Goal: Transaction & Acquisition: Purchase product/service

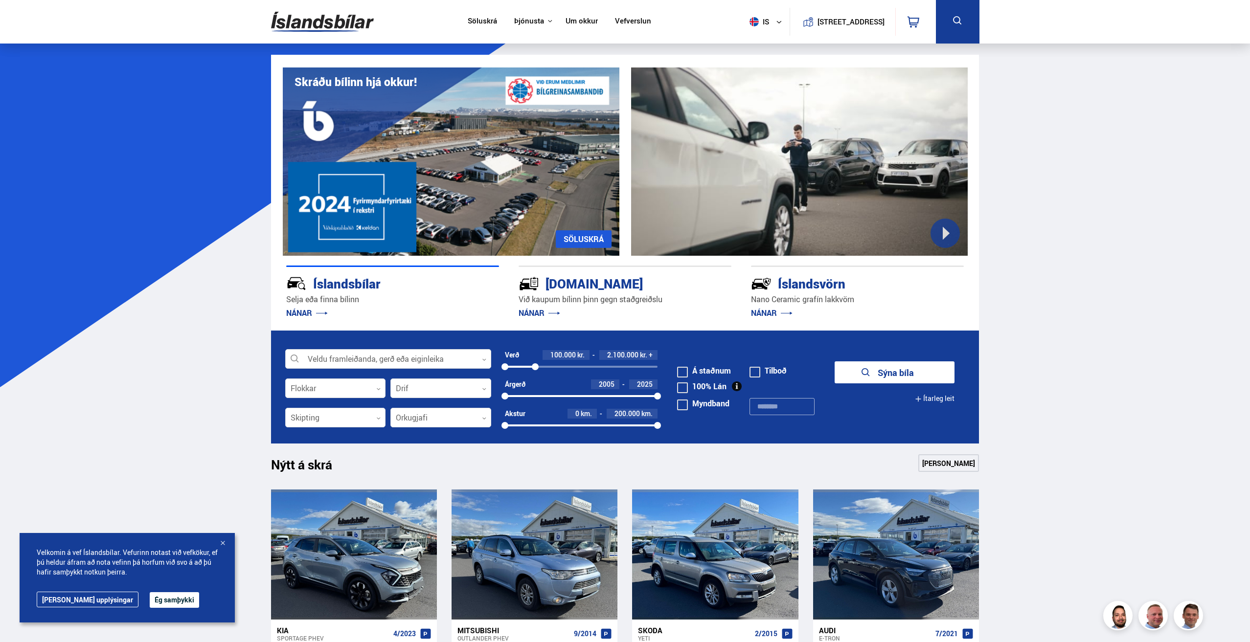
drag, startPoint x: 656, startPoint y: 366, endPoint x: 535, endPoint y: 366, distance: 120.9
click at [535, 366] on div at bounding box center [535, 367] width 7 height 7
click at [465, 390] on div at bounding box center [440, 389] width 101 height 20
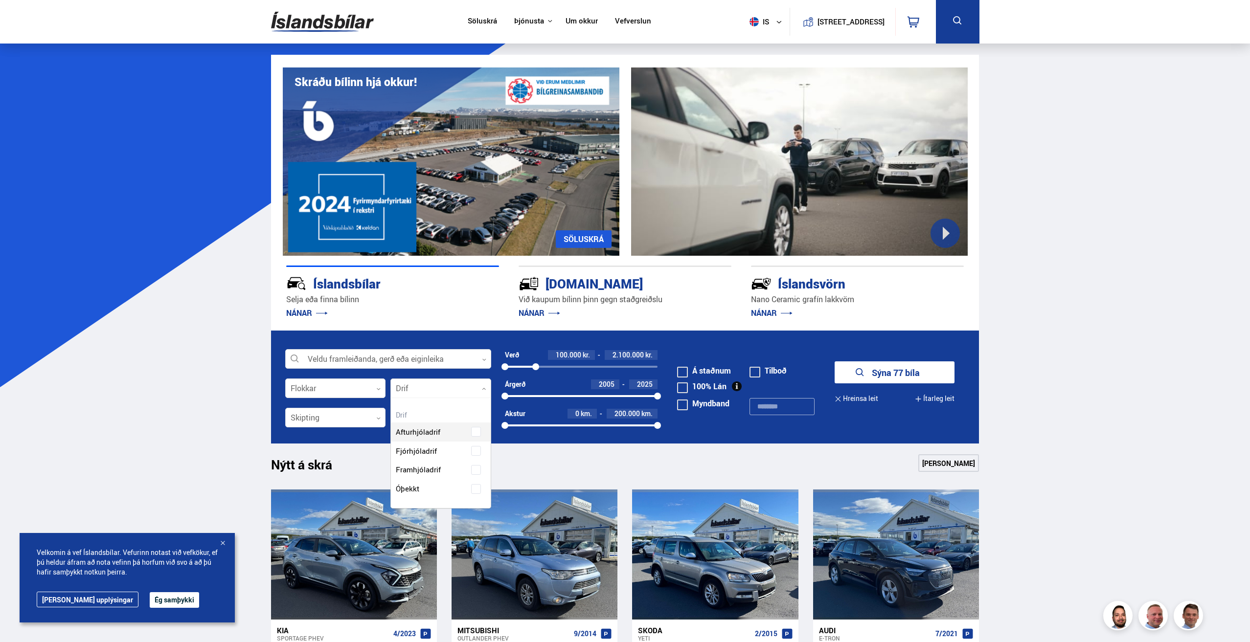
scroll to position [110, 99]
click at [432, 452] on div "Afturhjóladrif Fjórhjóladrif Framhjóladrif Óþekkt" at bounding box center [441, 472] width 100 height 91
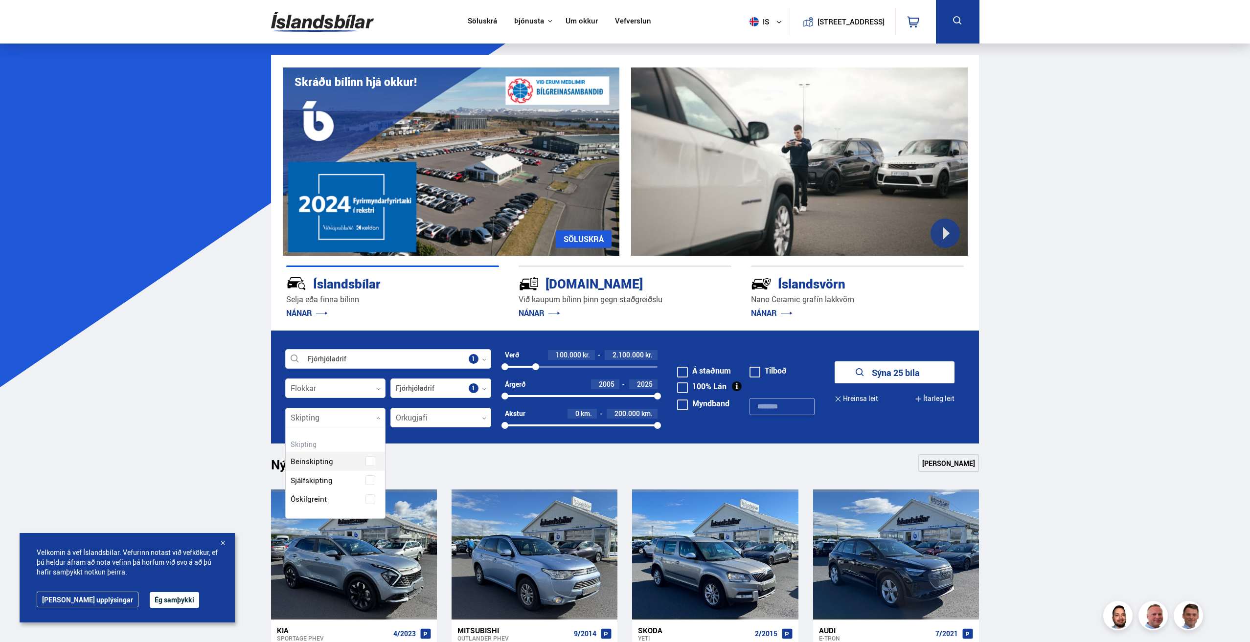
click at [336, 418] on div at bounding box center [335, 419] width 101 height 20
click at [329, 476] on div "Beinskipting Sjálfskipting Óskilgreint" at bounding box center [336, 472] width 100 height 71
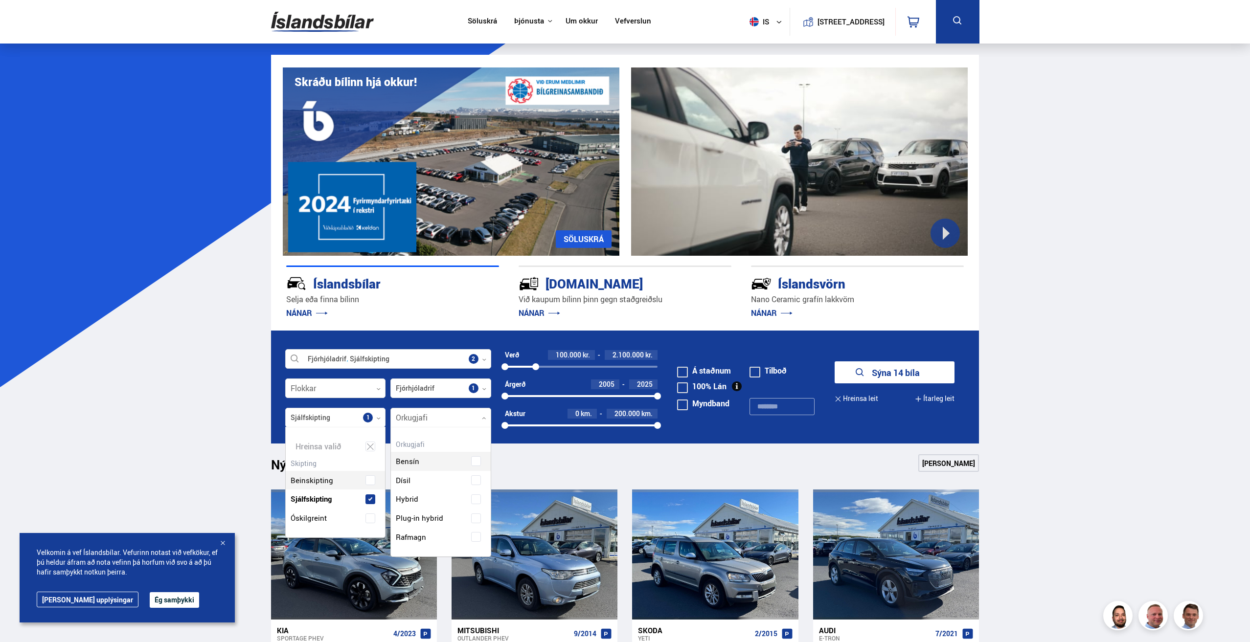
click at [444, 416] on div at bounding box center [440, 419] width 101 height 20
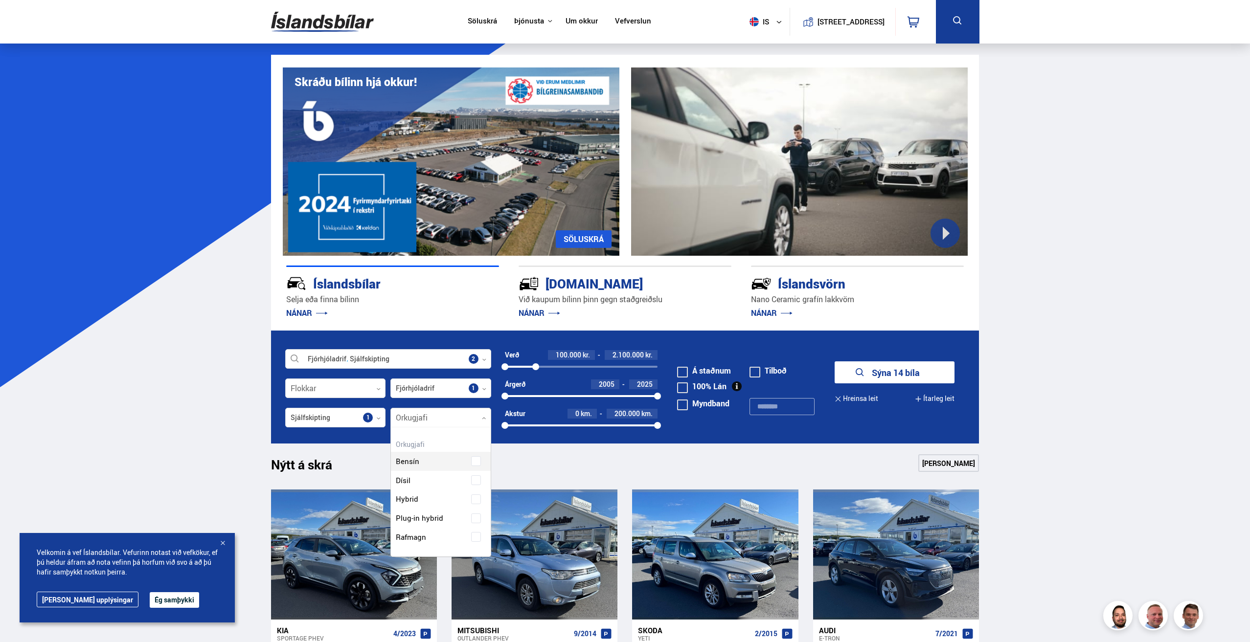
click at [445, 418] on div at bounding box center [440, 419] width 101 height 20
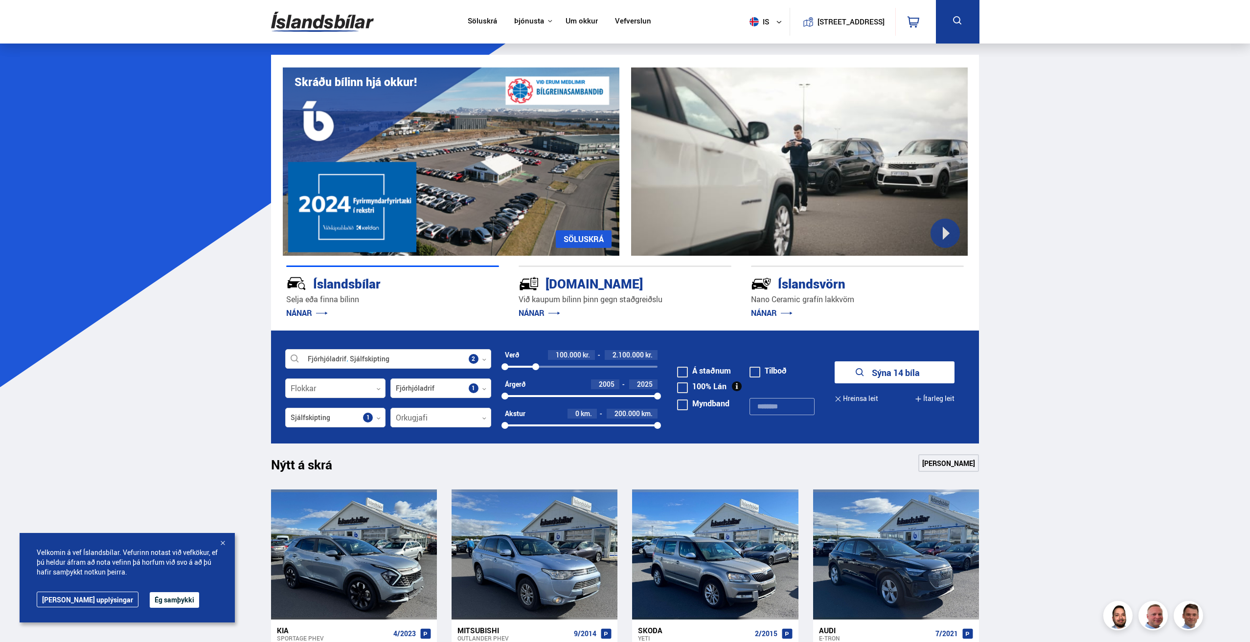
click at [886, 370] on button "Sýna 14 bíla" at bounding box center [895, 373] width 120 height 22
